Goal: Information Seeking & Learning: Find specific page/section

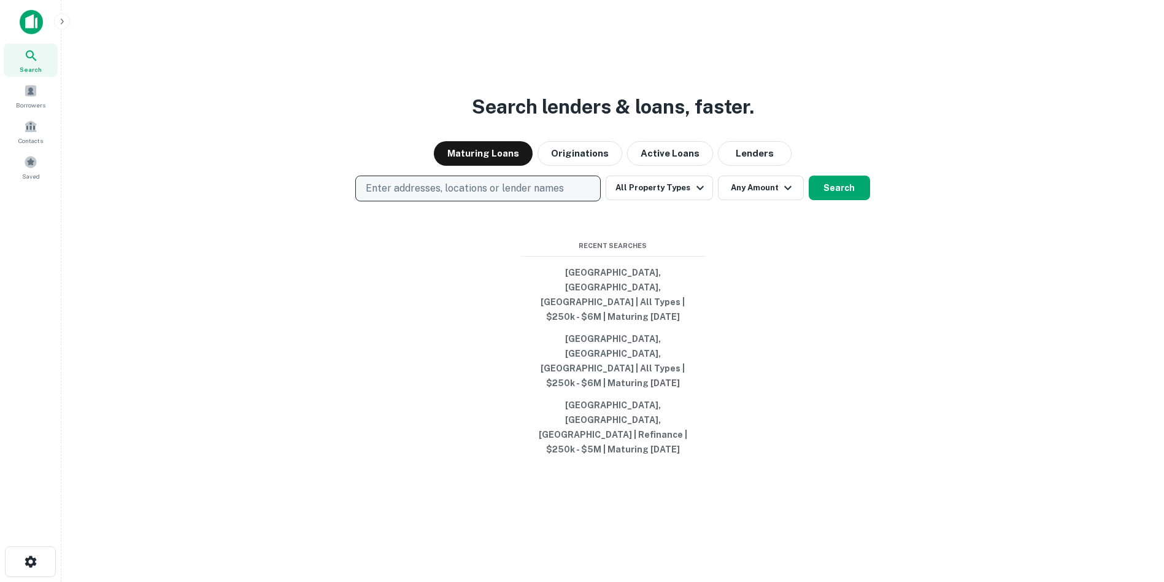
click at [415, 196] on p "Enter addresses, locations or lender names" at bounding box center [465, 188] width 198 height 15
type input "**"
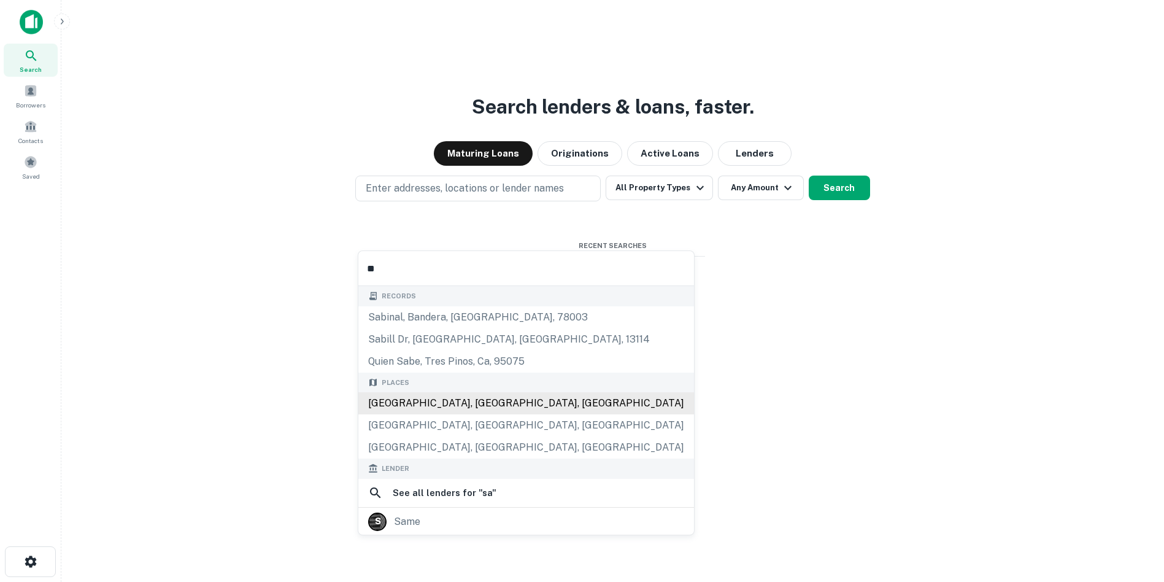
click at [410, 404] on div "Santa Ana, CA, USA" at bounding box center [526, 403] width 336 height 22
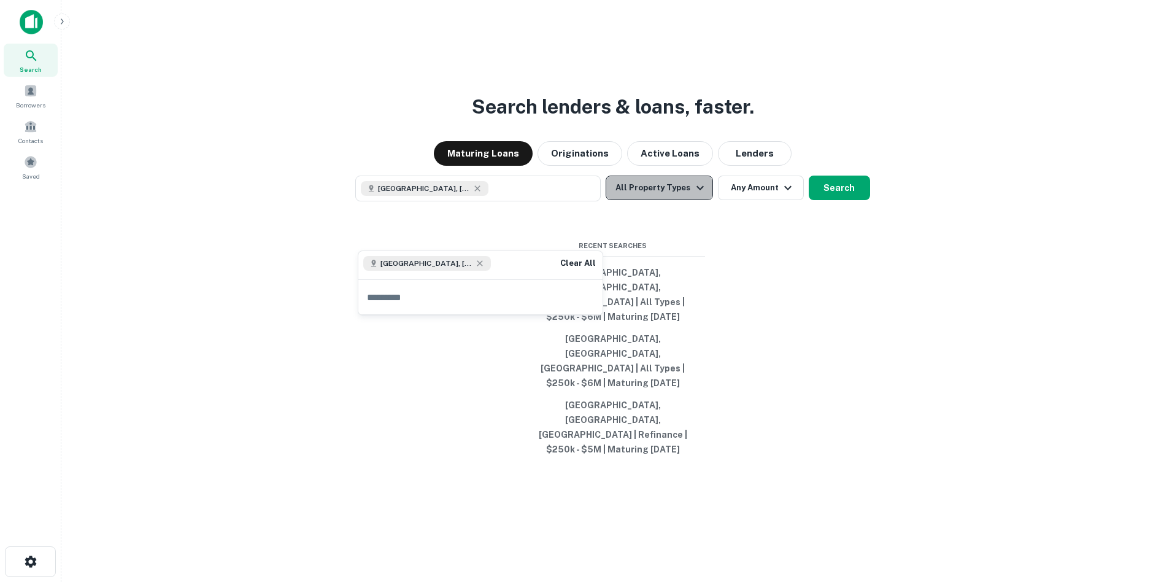
click at [696, 195] on icon "button" at bounding box center [700, 187] width 15 height 15
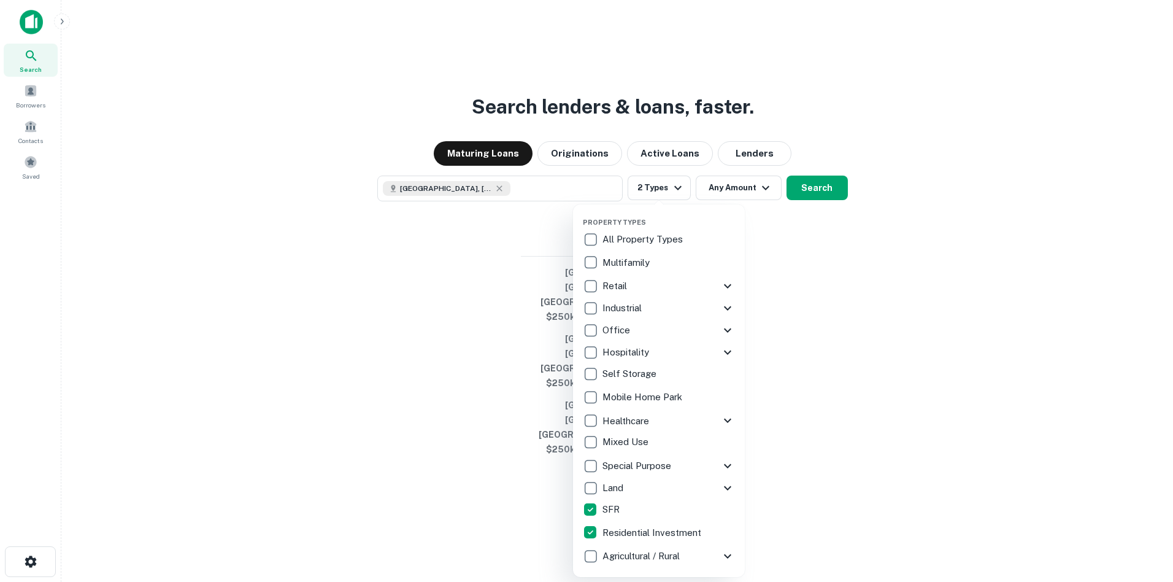
click at [764, 229] on div at bounding box center [586, 291] width 1173 height 582
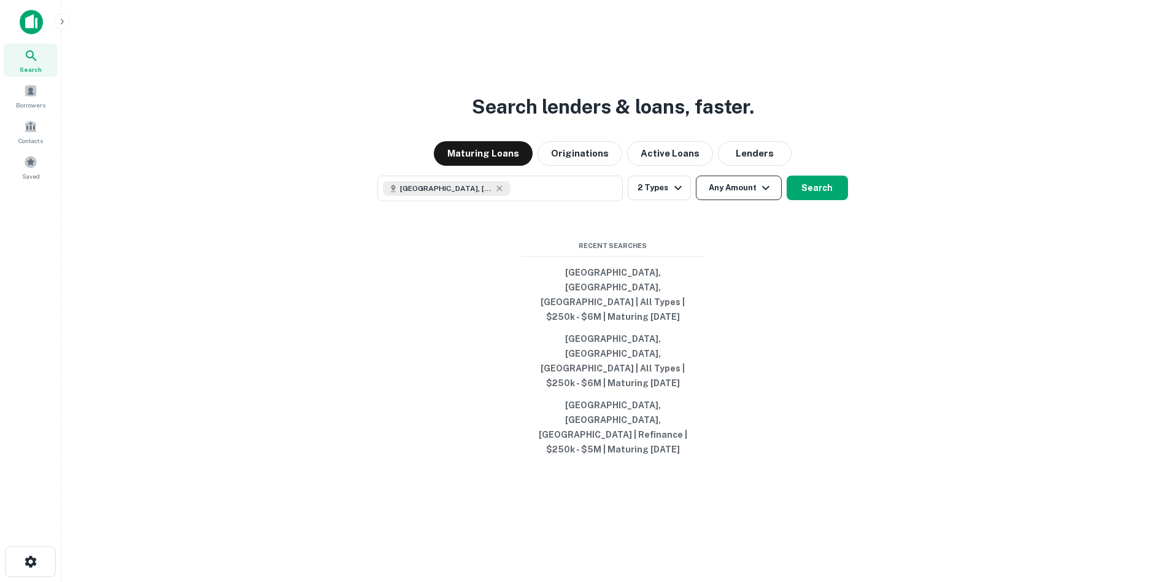
click at [764, 195] on icon "button" at bounding box center [765, 187] width 15 height 15
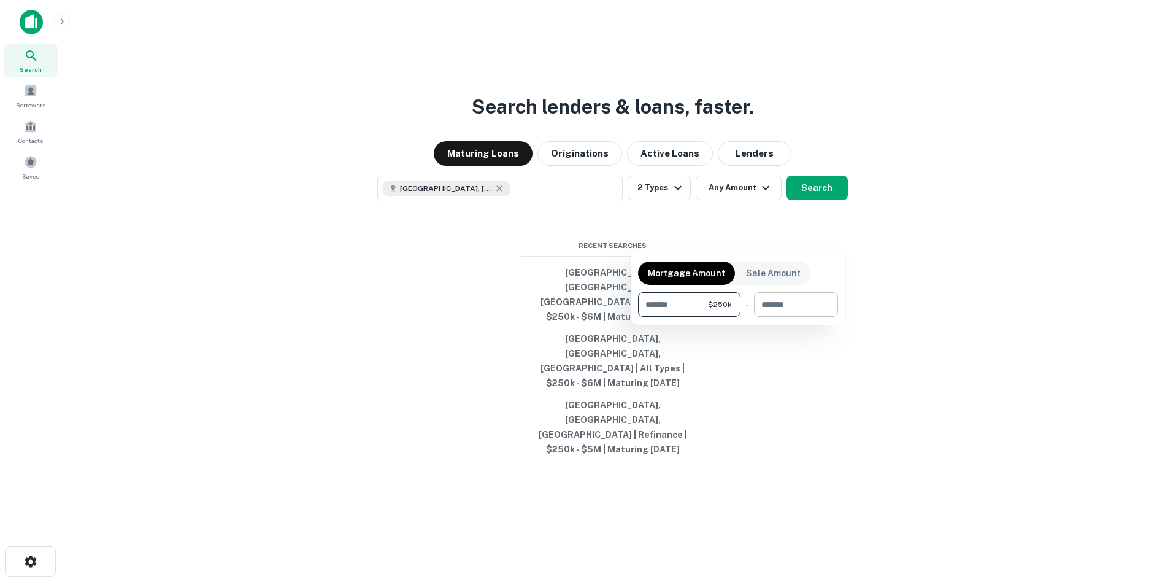
type input "******"
click at [765, 298] on input "number" at bounding box center [791, 304] width 75 height 25
type input "*******"
click at [810, 236] on div at bounding box center [586, 291] width 1173 height 582
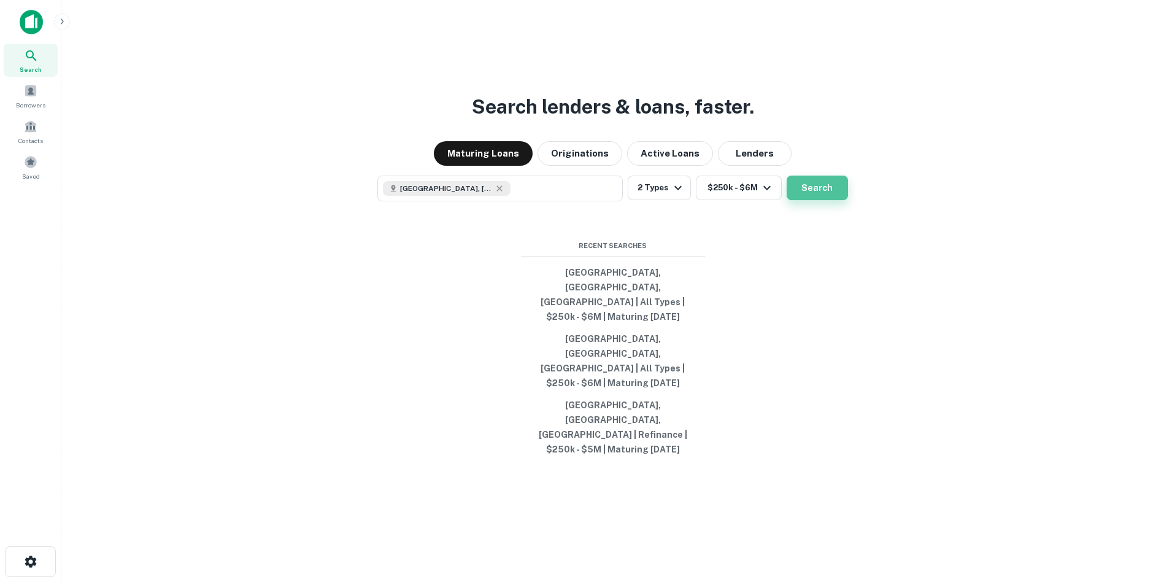
click at [805, 200] on button "Search" at bounding box center [816, 187] width 61 height 25
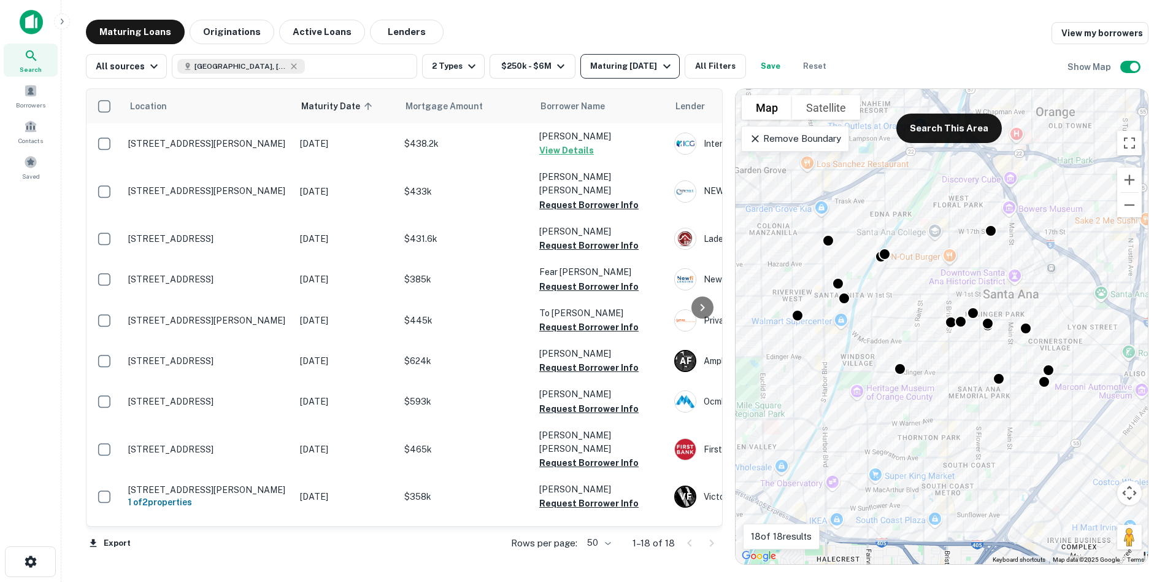
click at [667, 64] on icon "button" at bounding box center [666, 66] width 15 height 15
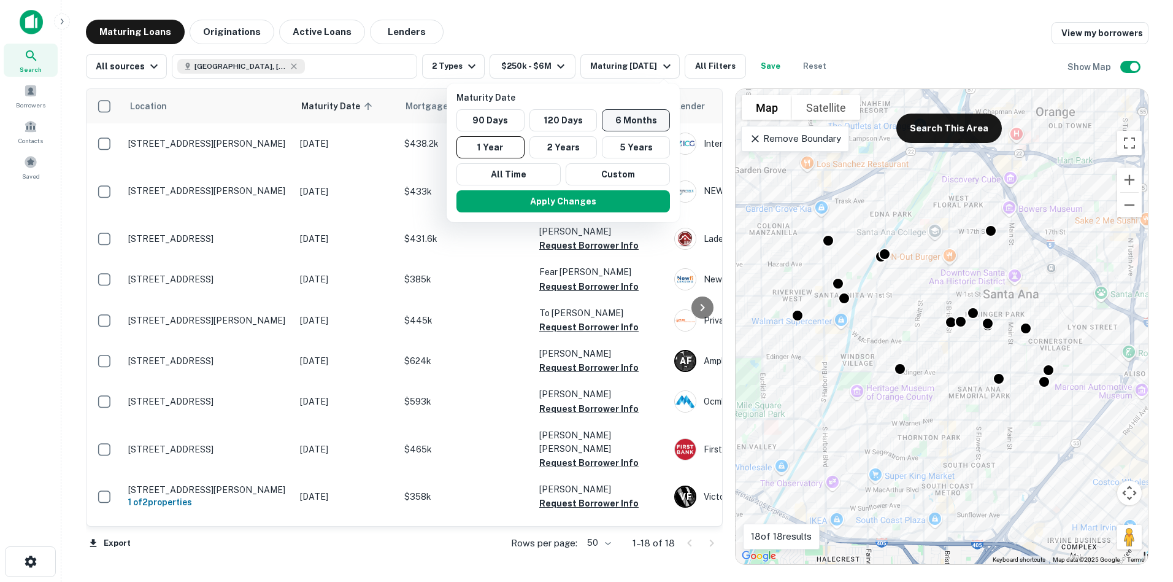
click at [623, 118] on button "6 Months" at bounding box center [636, 120] width 68 height 22
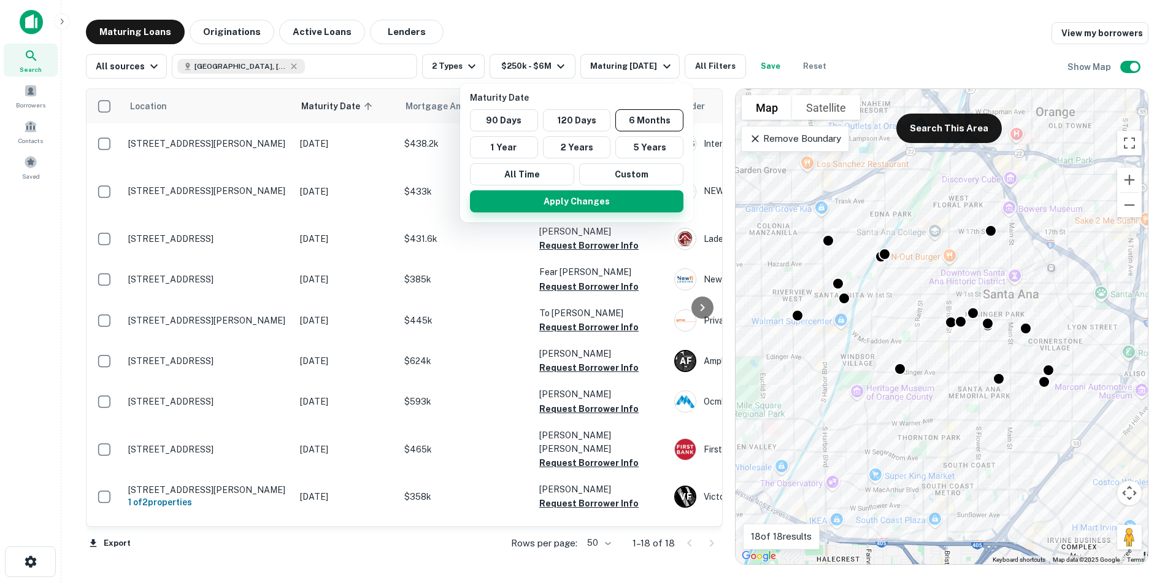
click at [607, 200] on button "Apply Changes" at bounding box center [576, 201] width 213 height 22
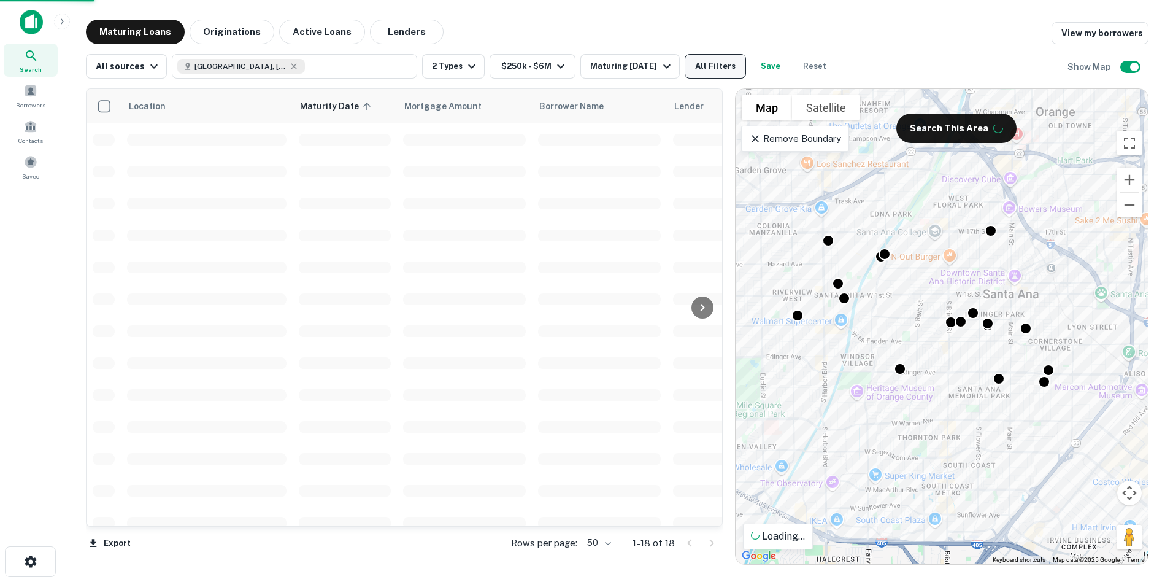
click at [715, 64] on button "All Filters" at bounding box center [715, 66] width 61 height 25
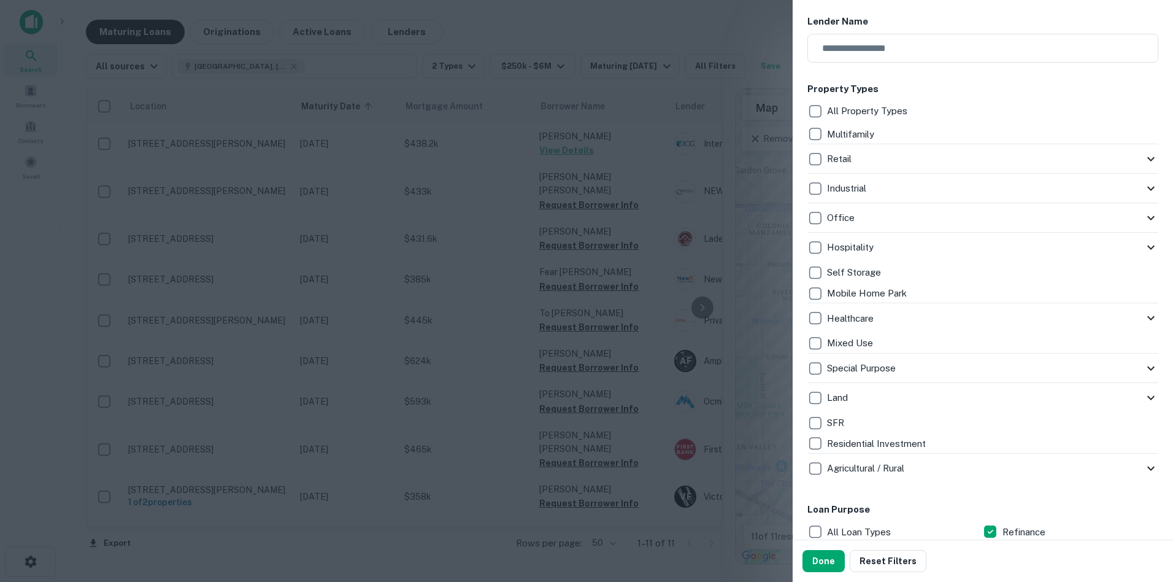
scroll to position [175, 0]
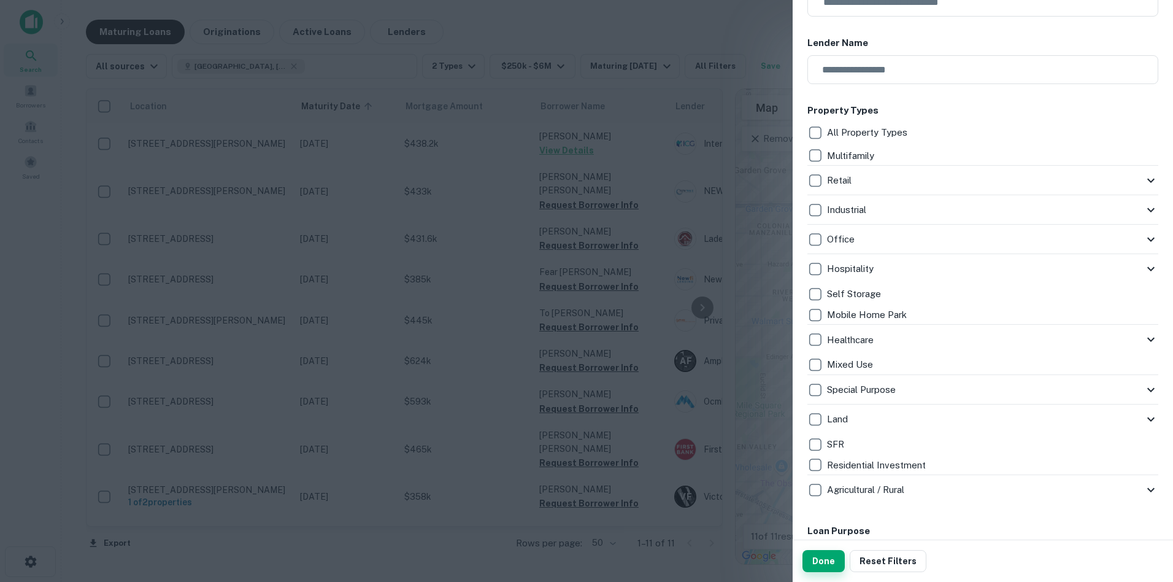
click at [834, 556] on button "Done" at bounding box center [823, 561] width 42 height 22
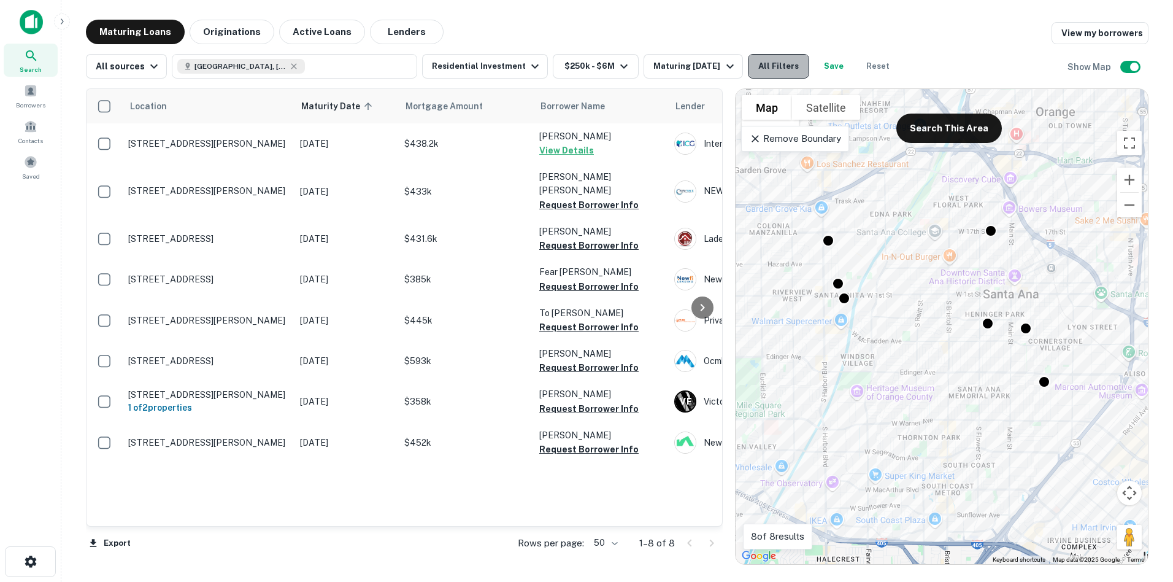
click at [782, 64] on button "All Filters" at bounding box center [778, 66] width 61 height 25
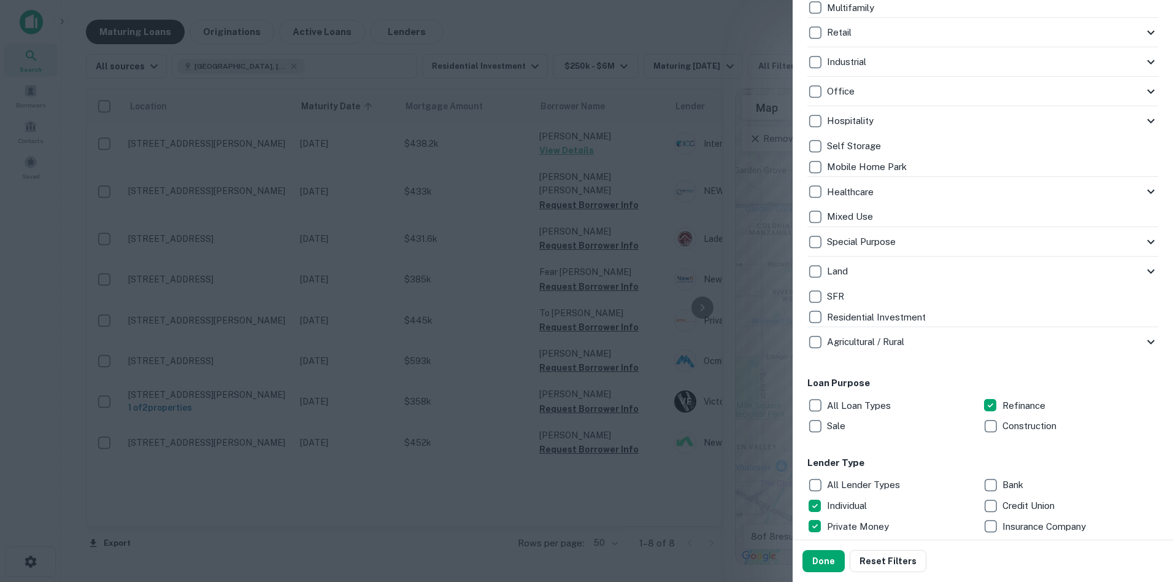
scroll to position [307, 0]
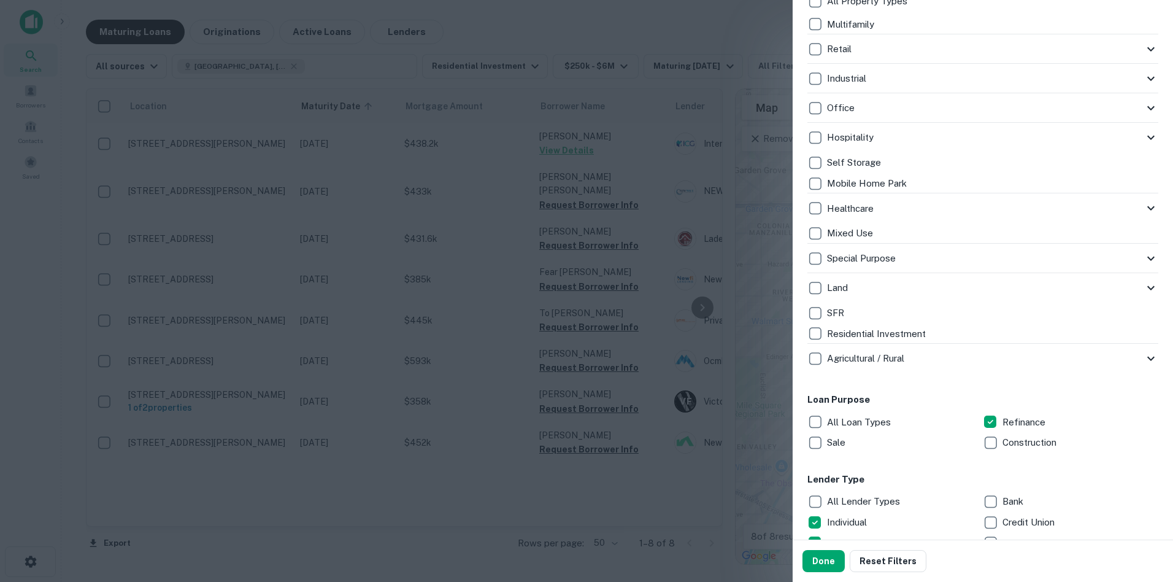
click at [1147, 288] on icon at bounding box center [1150, 288] width 7 height 4
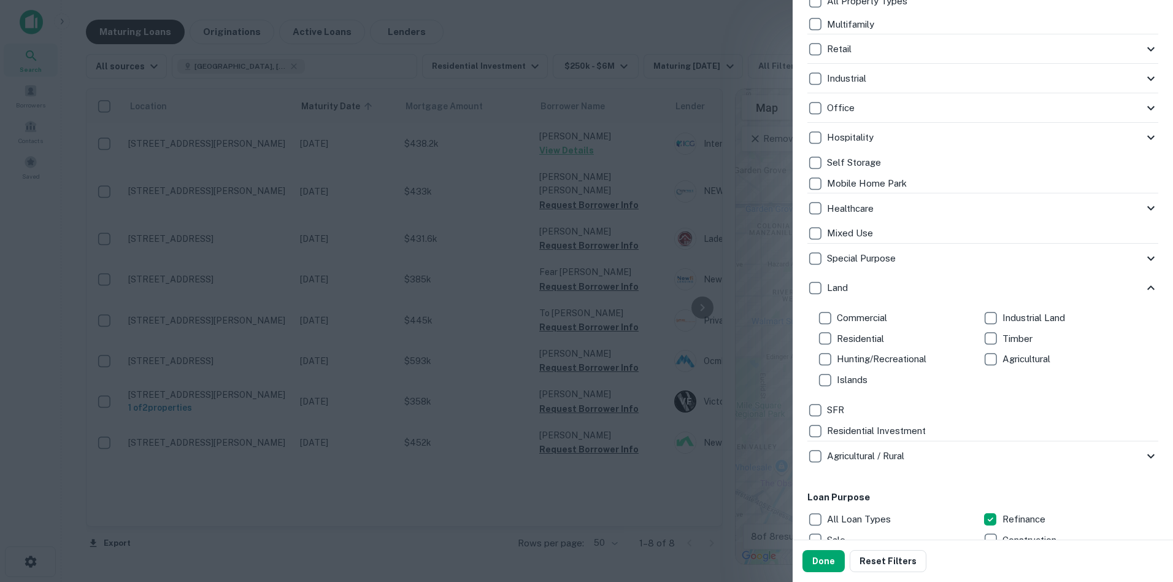
click at [1147, 288] on icon at bounding box center [1150, 287] width 7 height 4
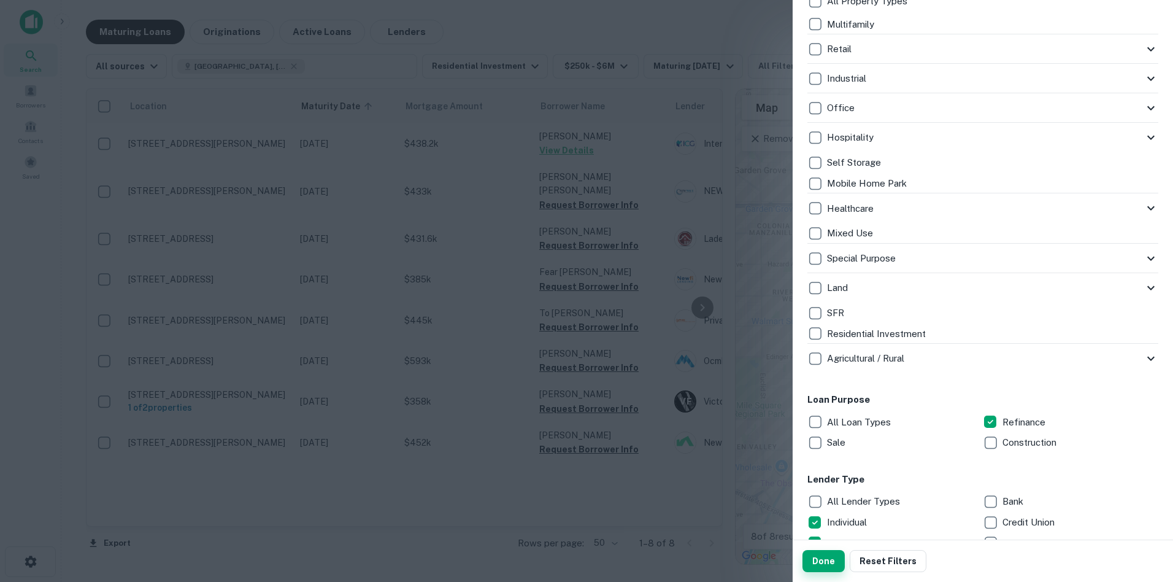
click at [833, 561] on button "Done" at bounding box center [823, 561] width 42 height 22
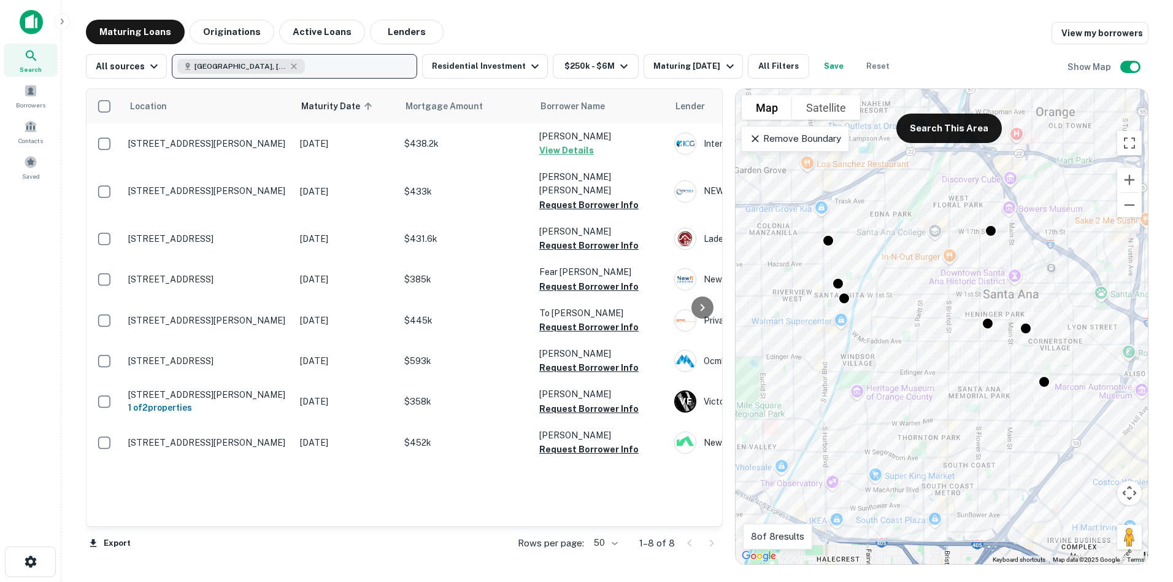
click at [267, 71] on div "Santa Ana, CA, USA" at bounding box center [241, 66] width 128 height 15
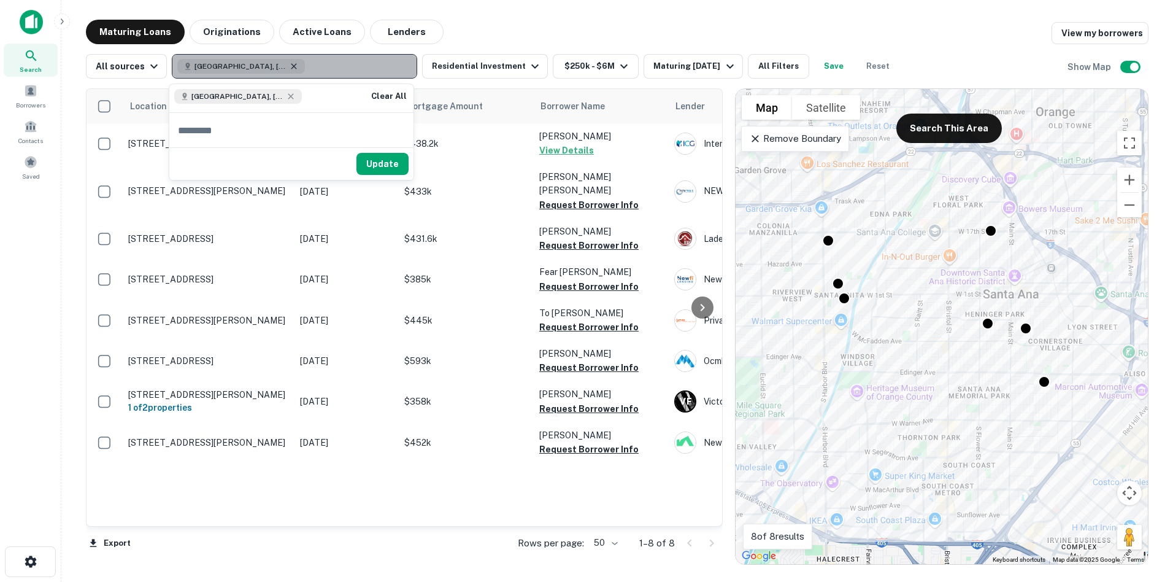
click at [289, 69] on icon "button" at bounding box center [294, 66] width 10 height 10
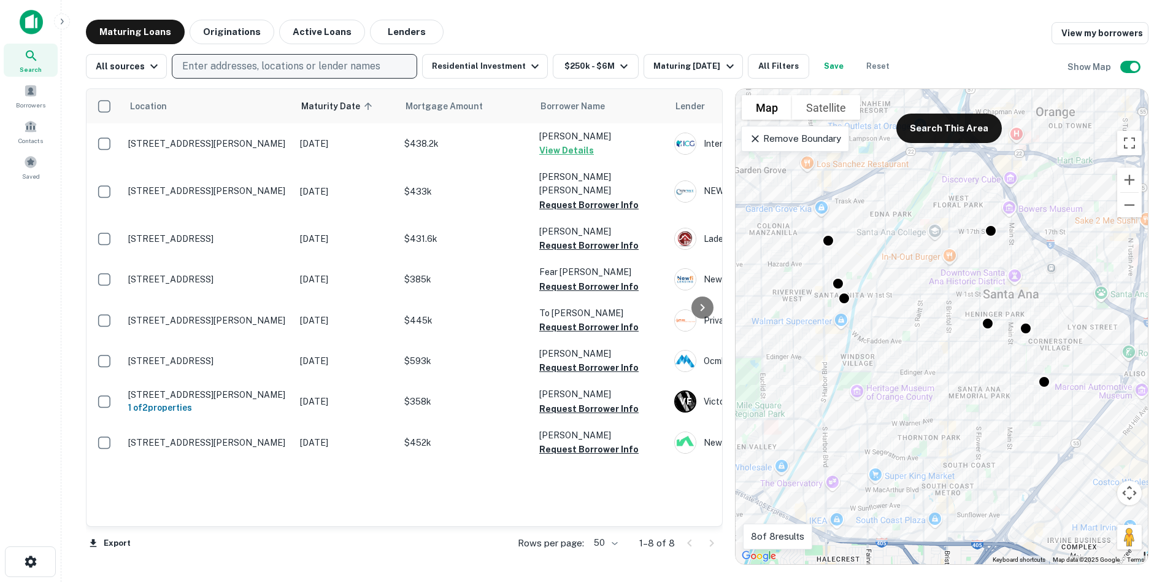
click at [271, 69] on p "Enter addresses, locations or lender names" at bounding box center [281, 66] width 198 height 15
type input "**********"
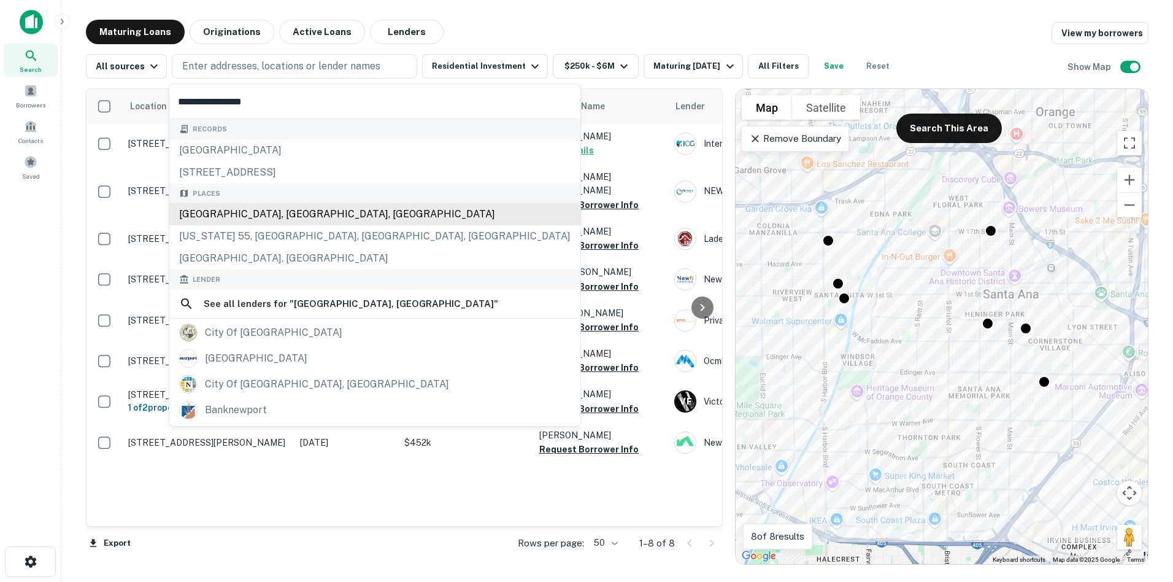
click at [256, 210] on div "[GEOGRAPHIC_DATA], [GEOGRAPHIC_DATA], [GEOGRAPHIC_DATA]" at bounding box center [374, 214] width 411 height 22
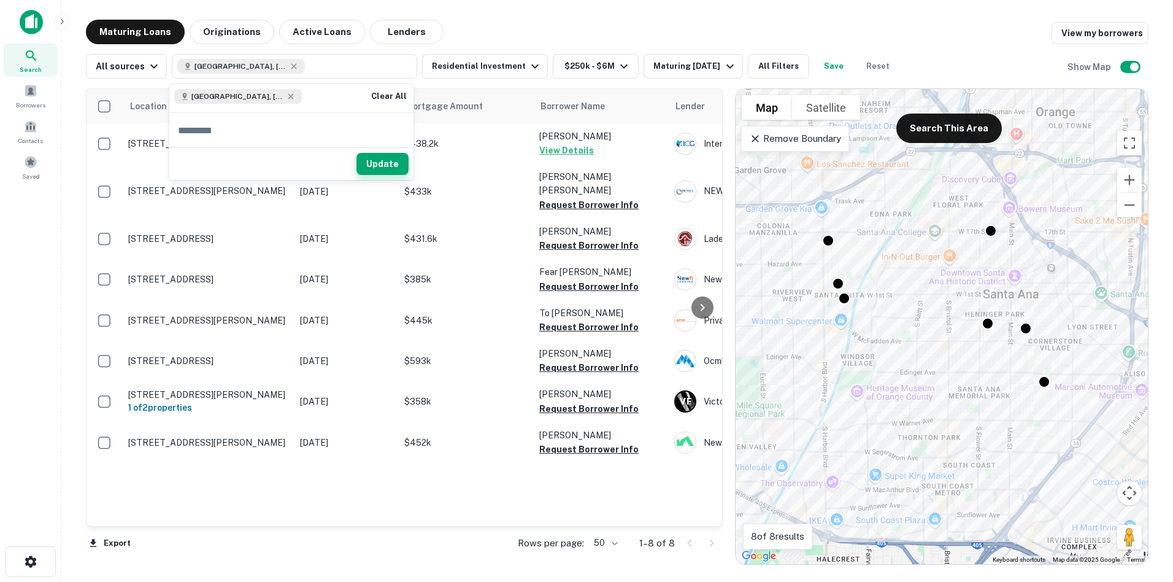
click at [381, 163] on button "Update" at bounding box center [382, 164] width 52 height 22
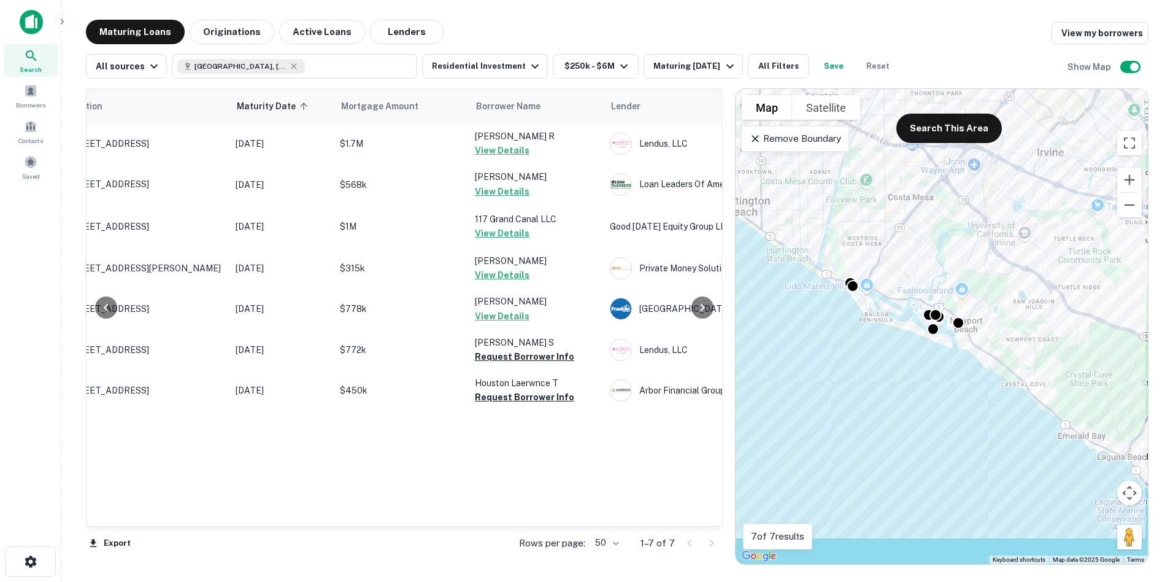
scroll to position [0, 4]
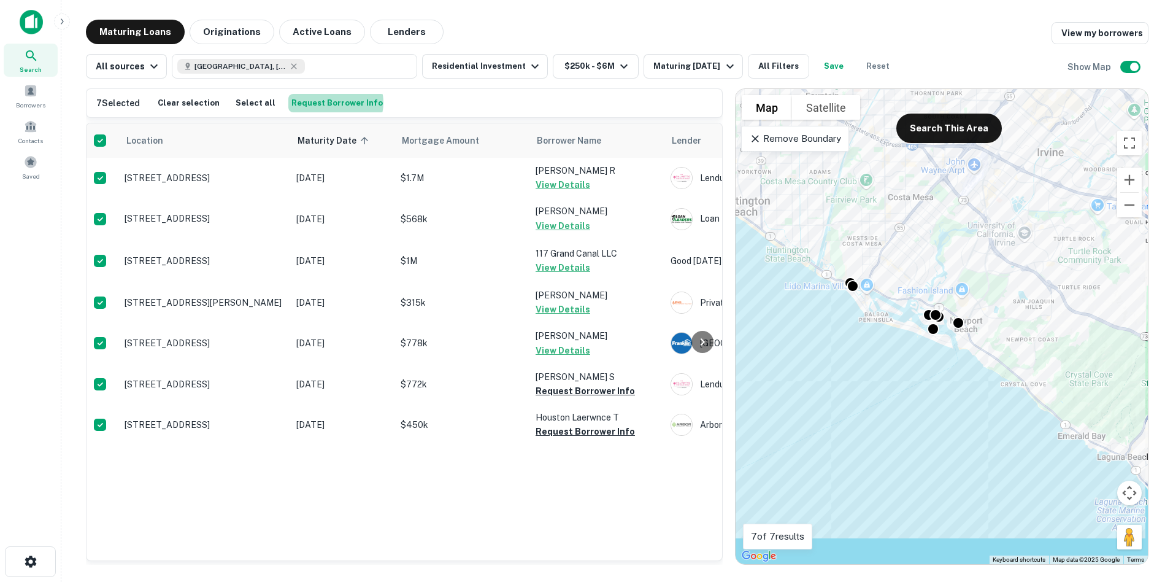
click at [326, 102] on button "Request Borrower Info" at bounding box center [337, 103] width 98 height 18
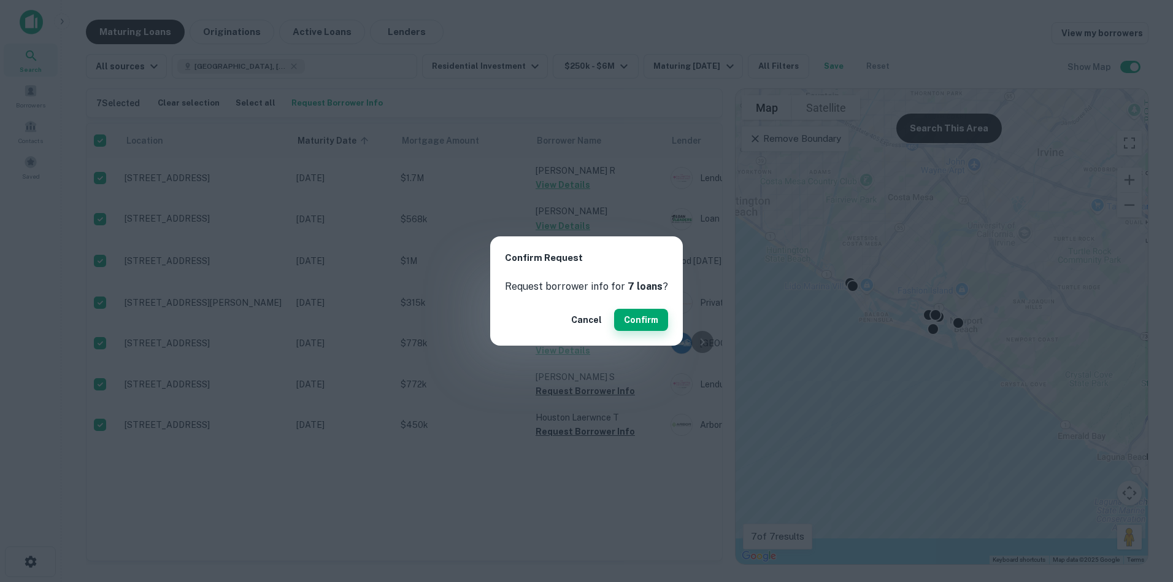
click at [626, 320] on button "Confirm" at bounding box center [641, 320] width 54 height 22
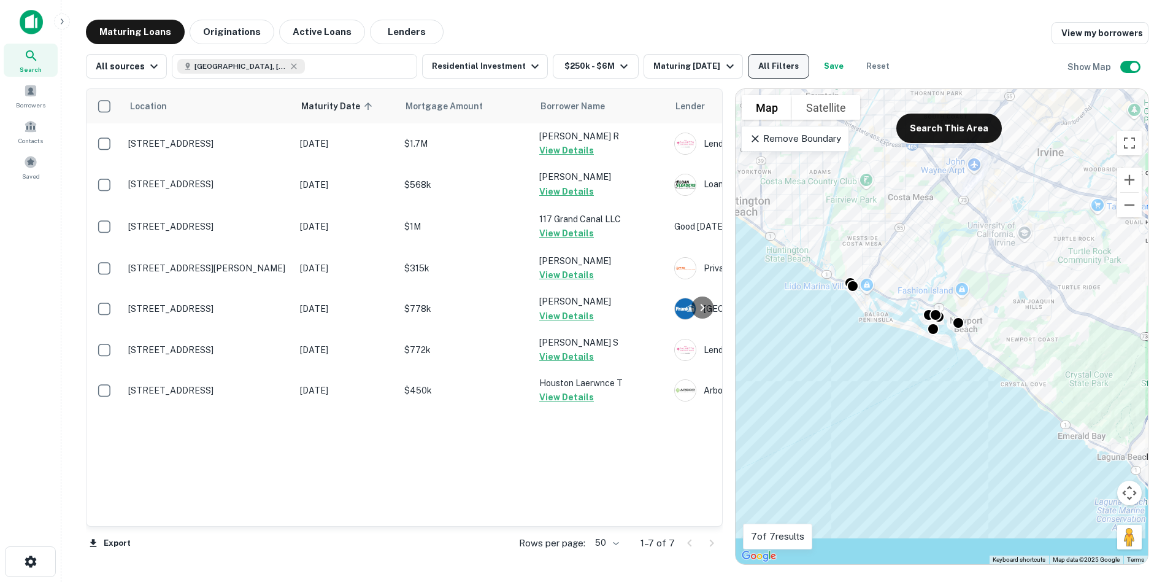
click at [805, 60] on button "All Filters" at bounding box center [778, 66] width 61 height 25
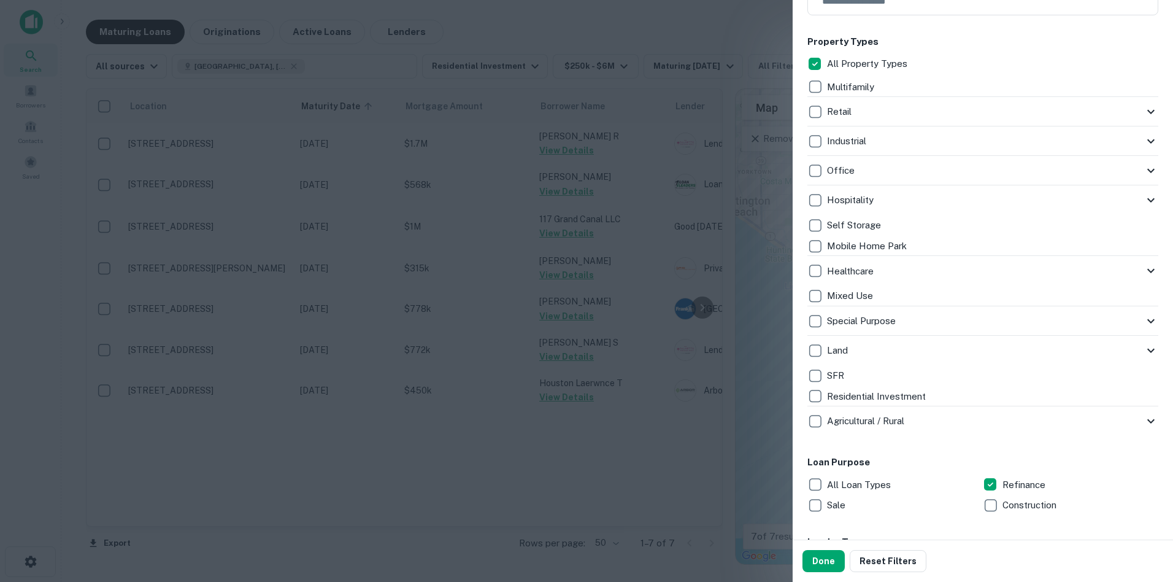
scroll to position [245, 0]
click at [819, 560] on button "Done" at bounding box center [823, 561] width 42 height 22
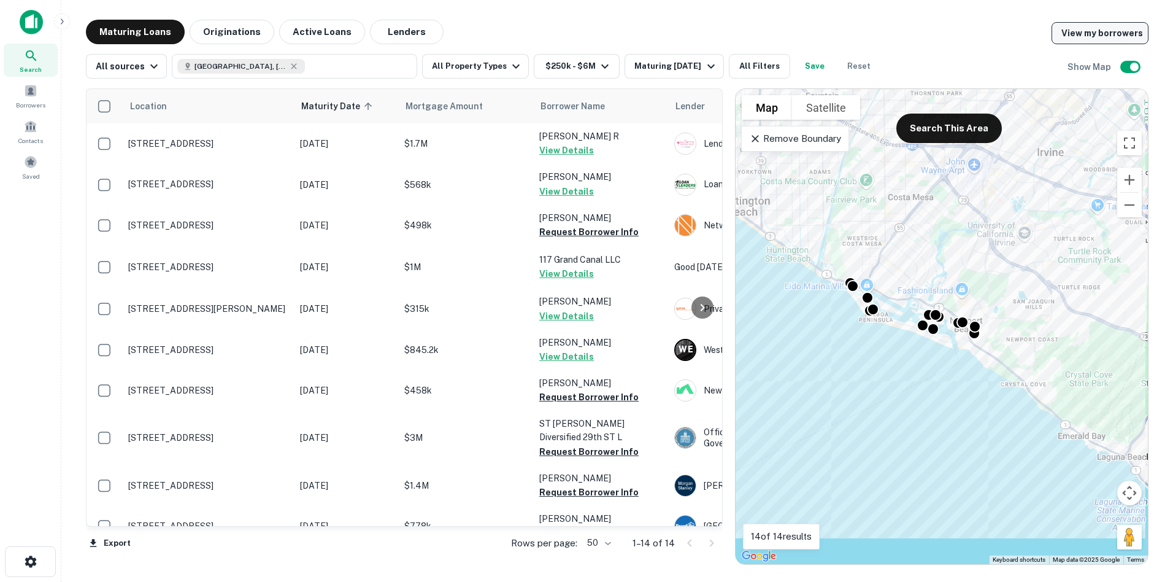
click at [1088, 29] on link "View my borrowers" at bounding box center [1099, 33] width 97 height 22
